Goal: Information Seeking & Learning: Learn about a topic

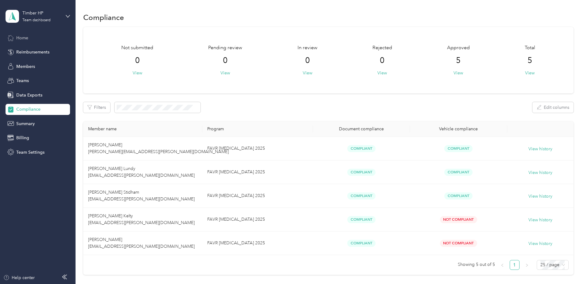
click at [21, 38] on span "Home" at bounding box center [22, 38] width 12 height 6
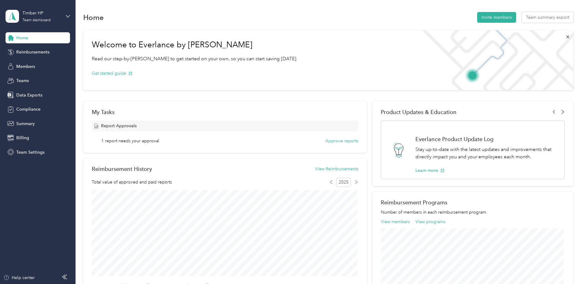
click at [308, 112] on icon at bounding box center [563, 112] width 4 height 4
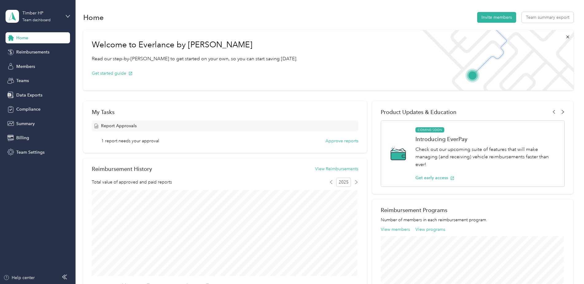
click at [308, 112] on icon at bounding box center [563, 112] width 4 height 4
click at [308, 123] on button "Learn more" at bounding box center [456, 177] width 29 height 6
click at [19, 123] on div "Help center" at bounding box center [18, 277] width 31 height 6
